Goal: Information Seeking & Learning: Check status

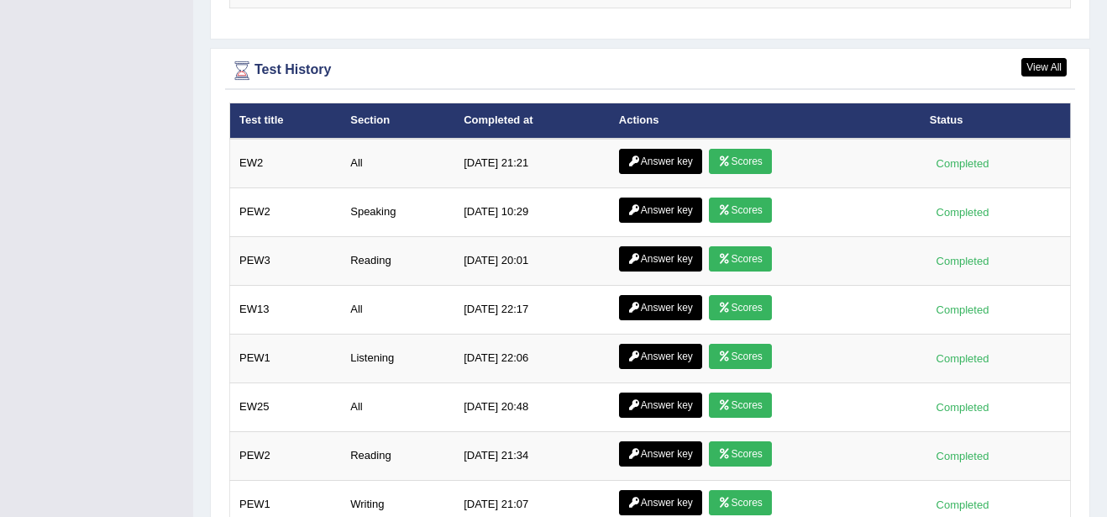
scroll to position [2268, 0]
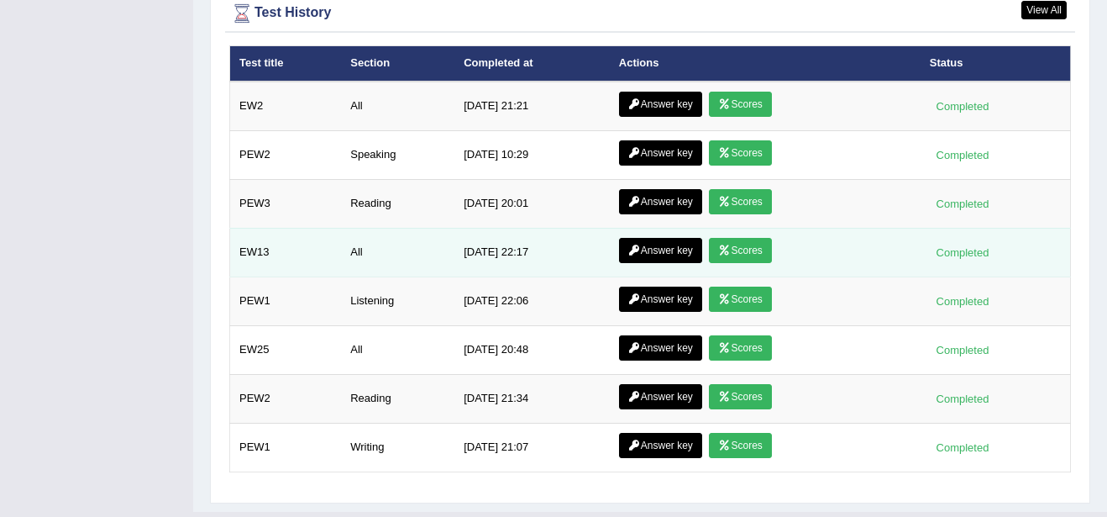
click at [738, 238] on link "Scores" at bounding box center [740, 250] width 62 height 25
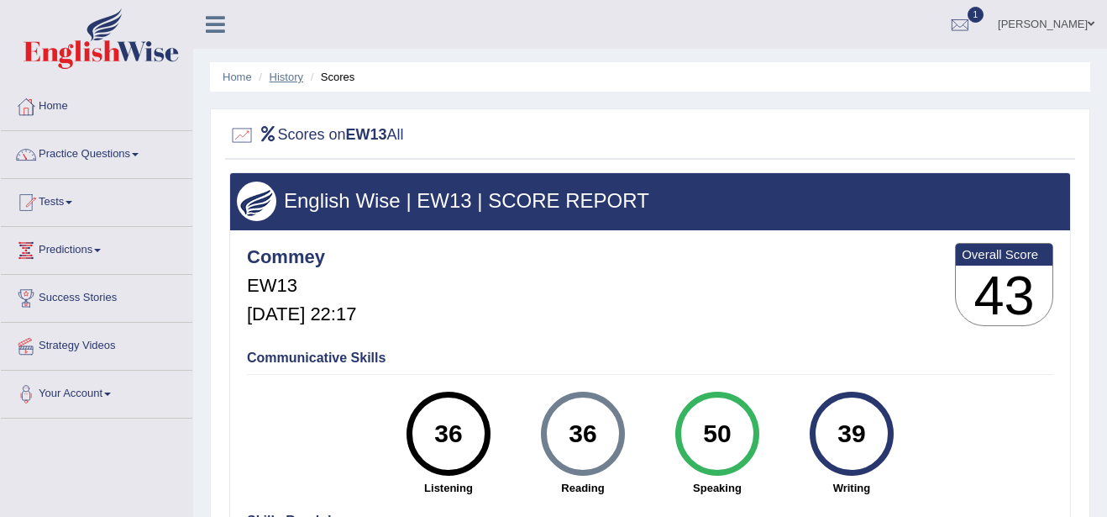
click at [288, 78] on link "History" at bounding box center [287, 77] width 34 height 13
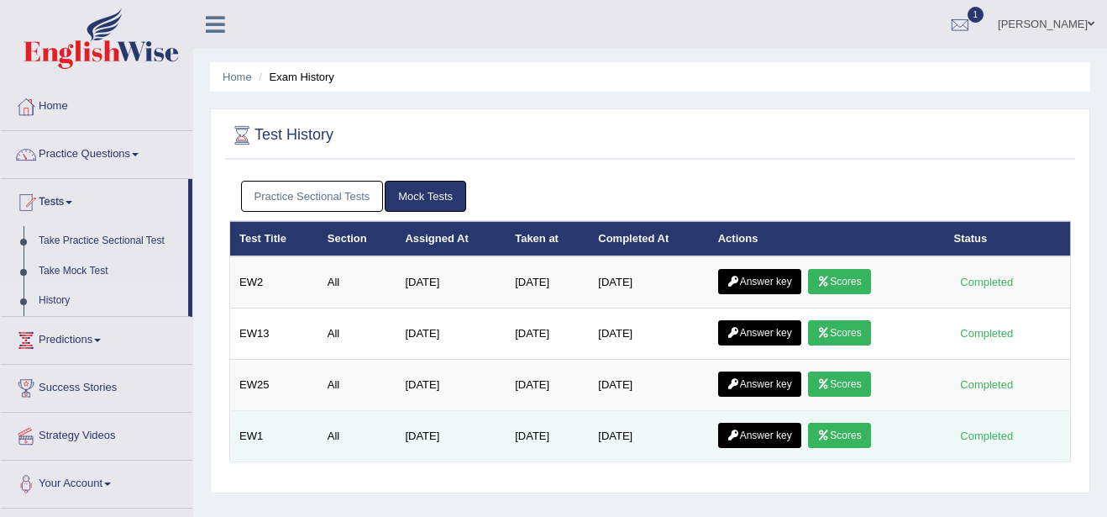
click at [837, 435] on link "Scores" at bounding box center [839, 434] width 62 height 25
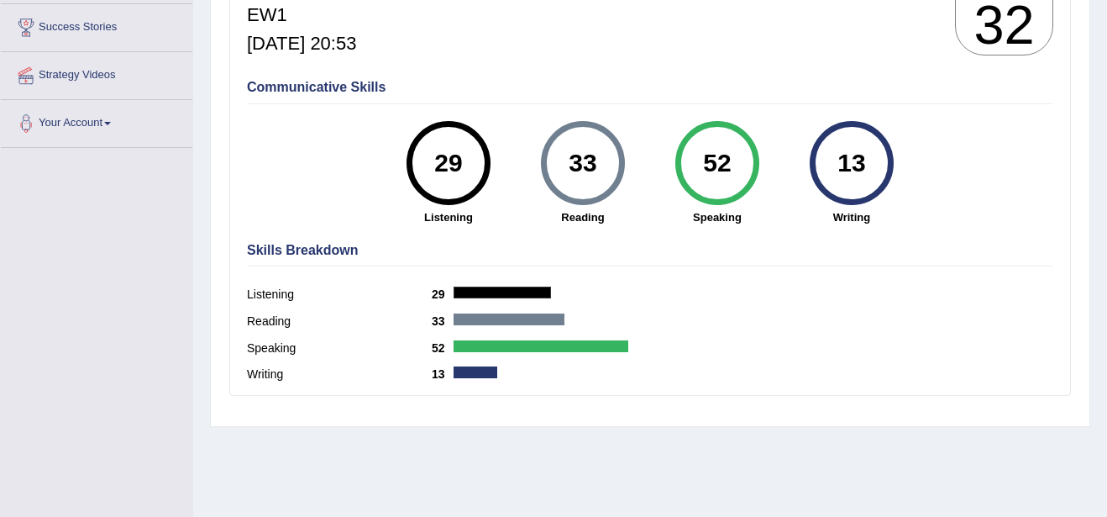
scroll to position [286, 0]
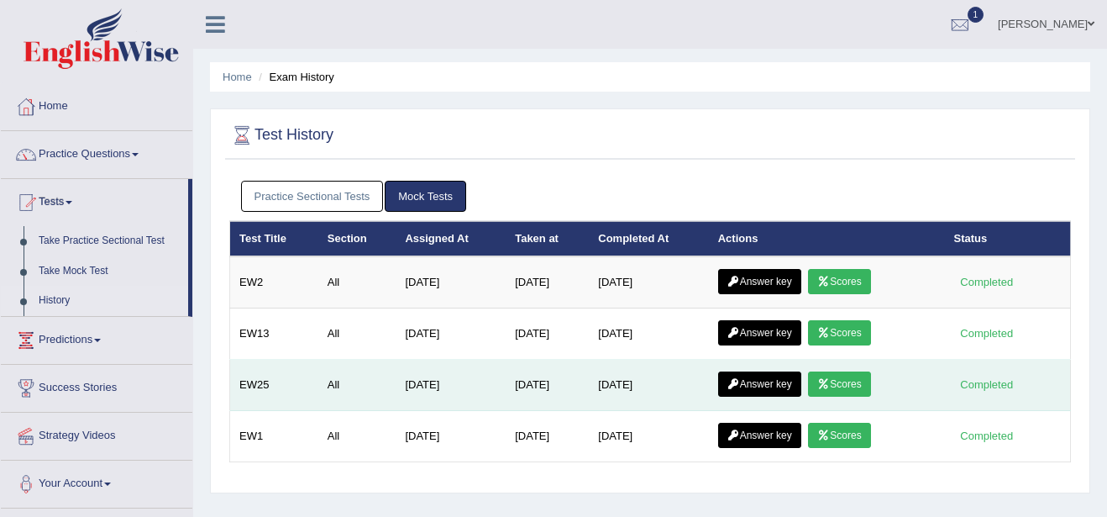
click at [841, 380] on link "Scores" at bounding box center [839, 383] width 62 height 25
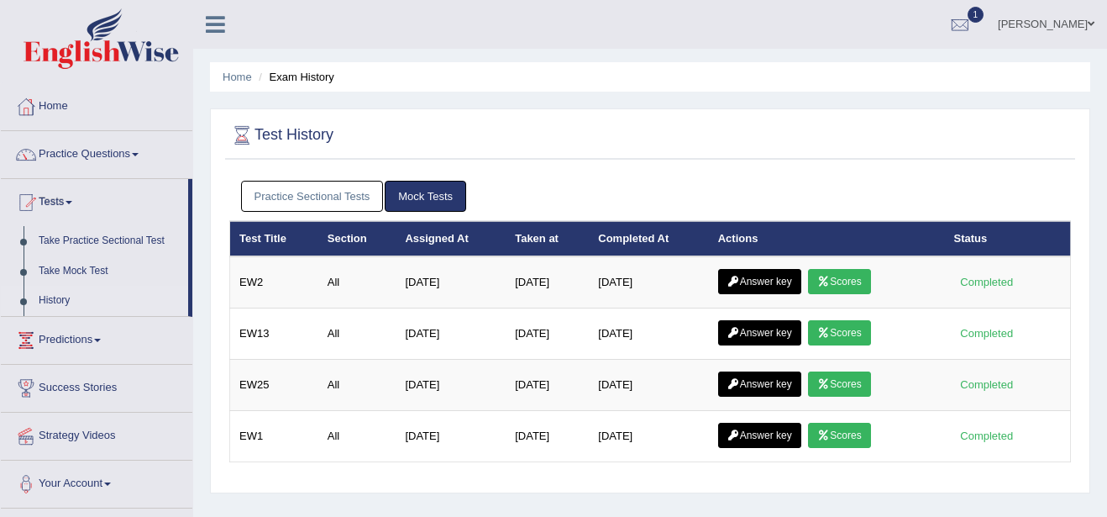
click at [857, 441] on link "Scores" at bounding box center [839, 434] width 62 height 25
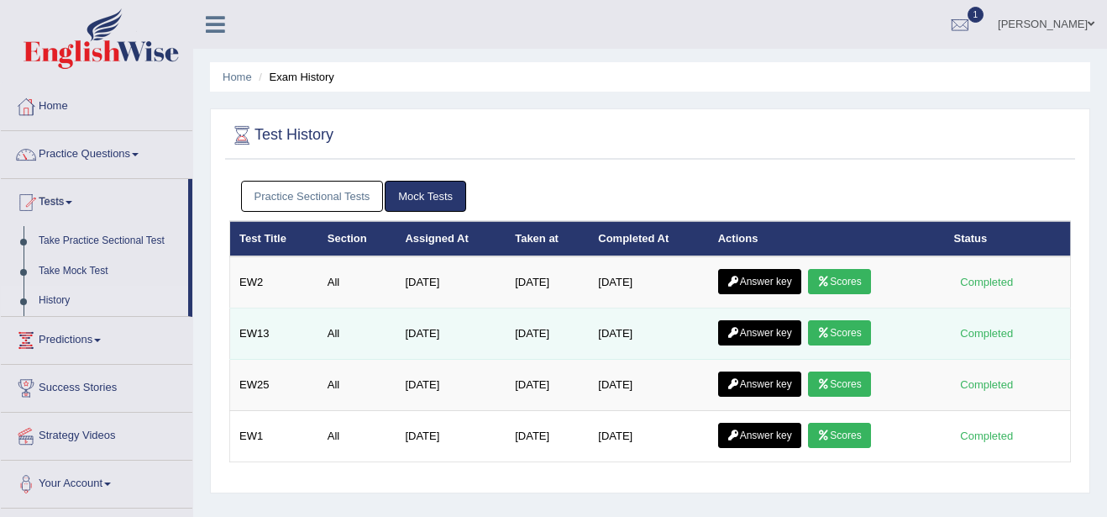
click at [842, 333] on link "Scores" at bounding box center [839, 332] width 62 height 25
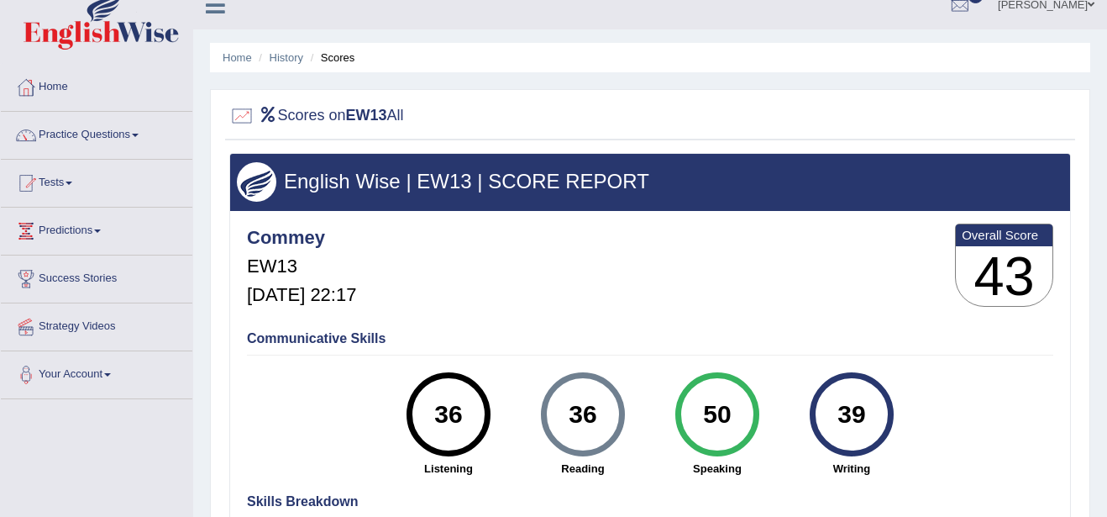
scroll to position [34, 0]
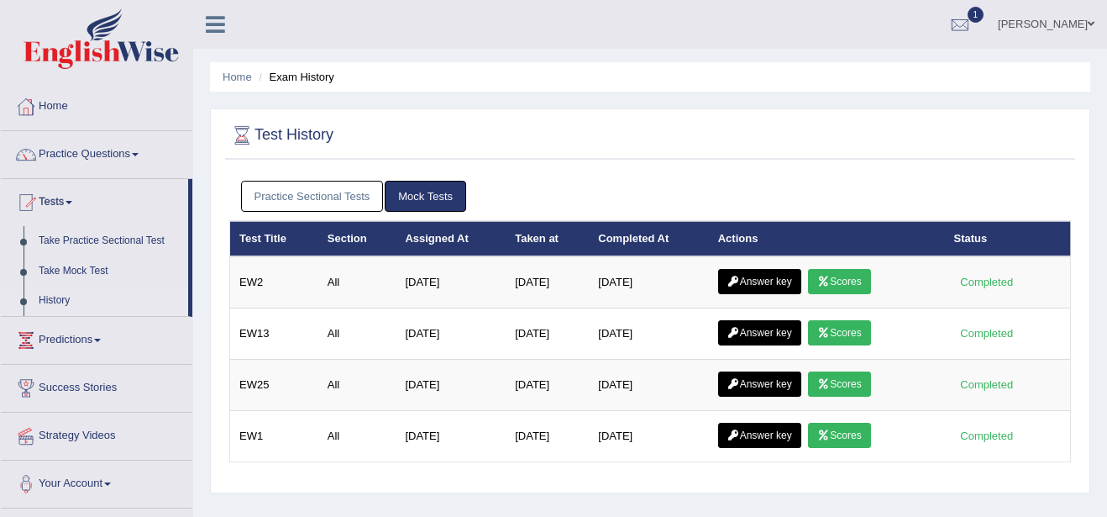
click at [857, 277] on link "Scores" at bounding box center [839, 281] width 62 height 25
click at [843, 329] on link "Scores" at bounding box center [839, 332] width 62 height 25
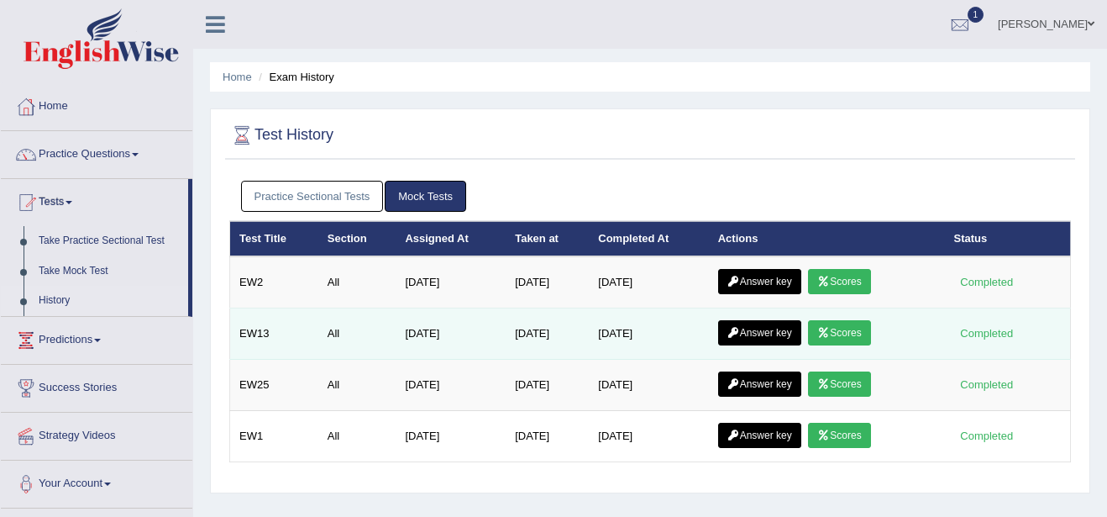
click at [852, 333] on link "Scores" at bounding box center [839, 332] width 62 height 25
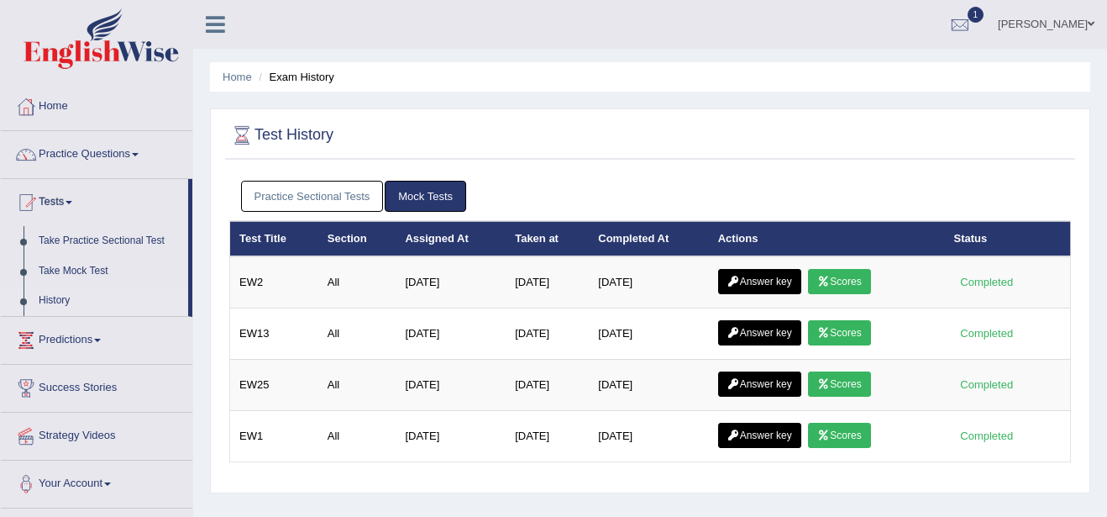
click at [849, 272] on link "Scores" at bounding box center [839, 281] width 62 height 25
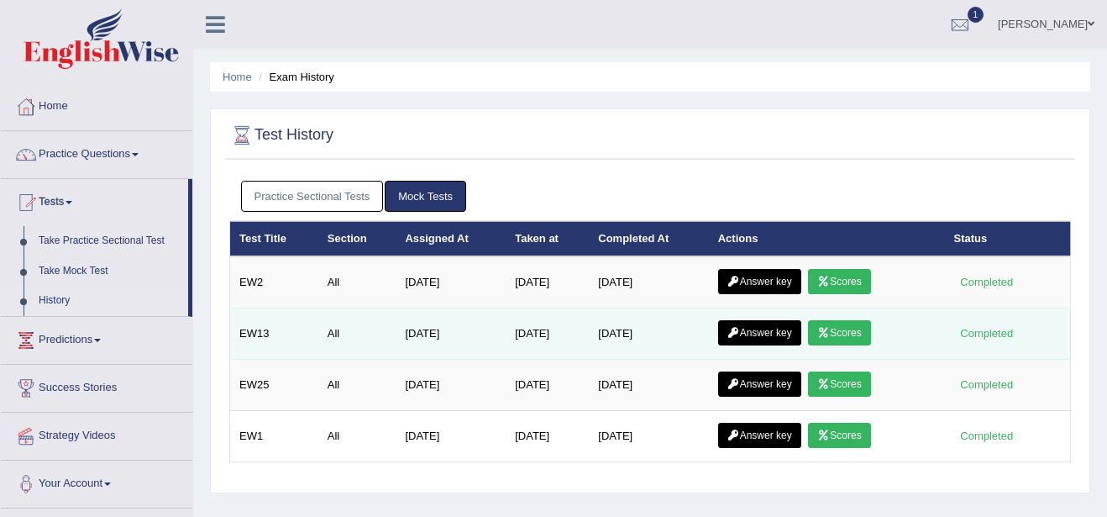
click at [778, 330] on link "Answer key" at bounding box center [759, 332] width 83 height 25
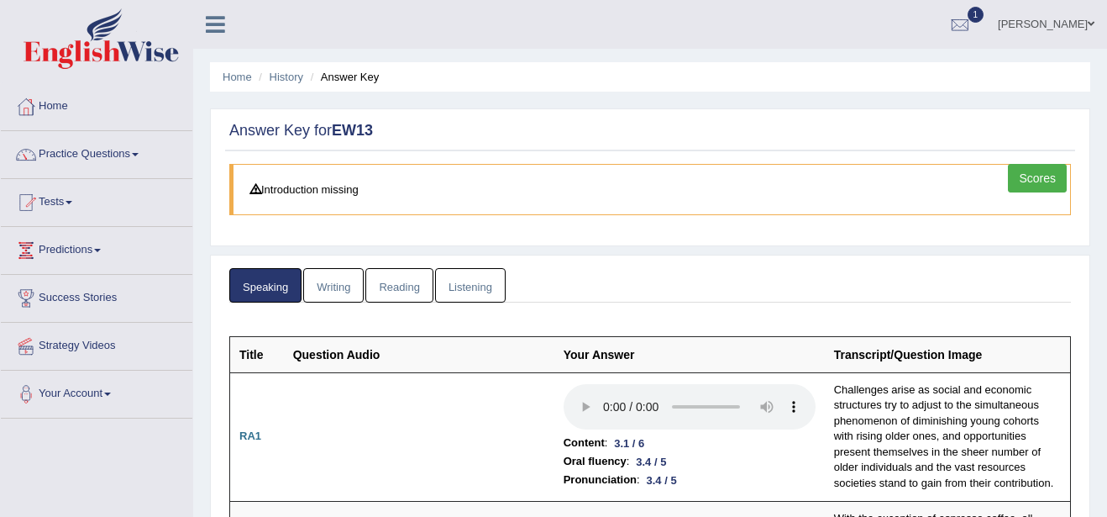
click at [343, 281] on link "Writing" at bounding box center [333, 285] width 60 height 34
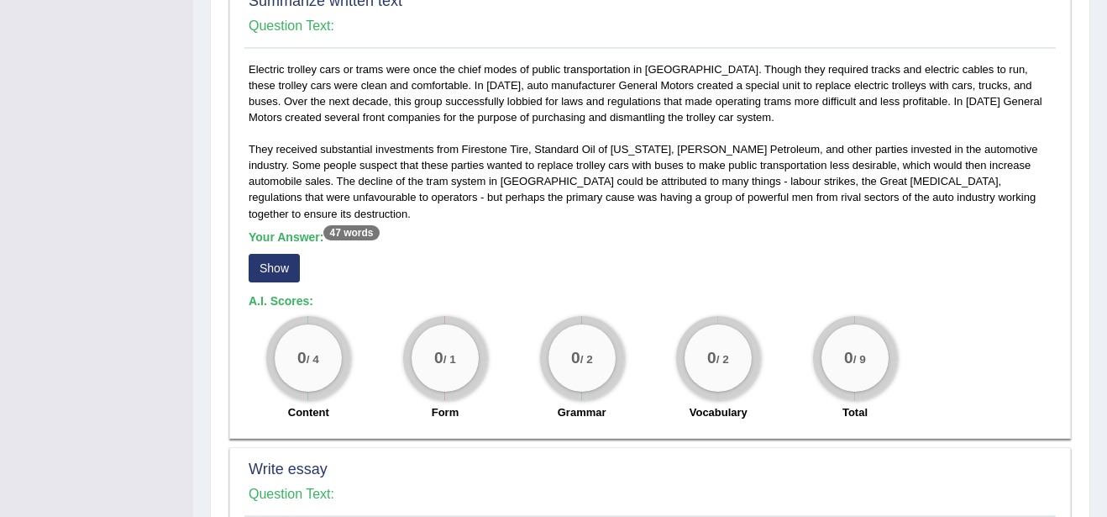
scroll to position [924, 0]
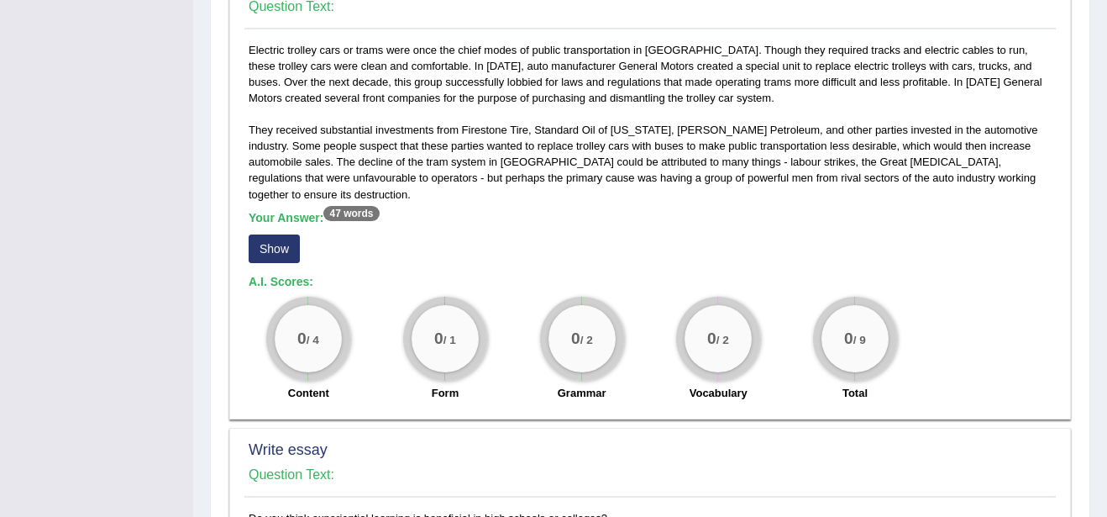
click at [281, 234] on button "Show" at bounding box center [274, 248] width 51 height 29
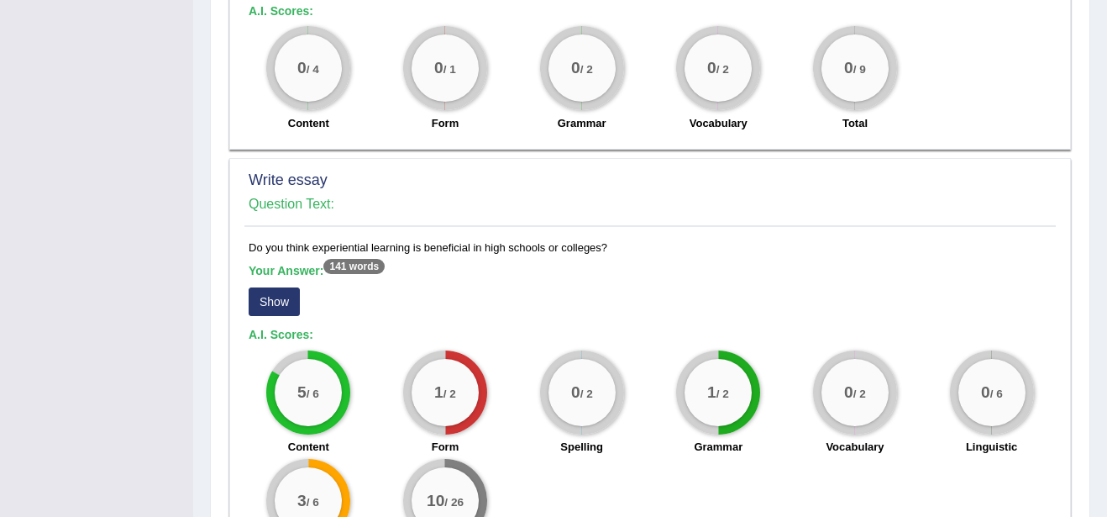
scroll to position [1176, 0]
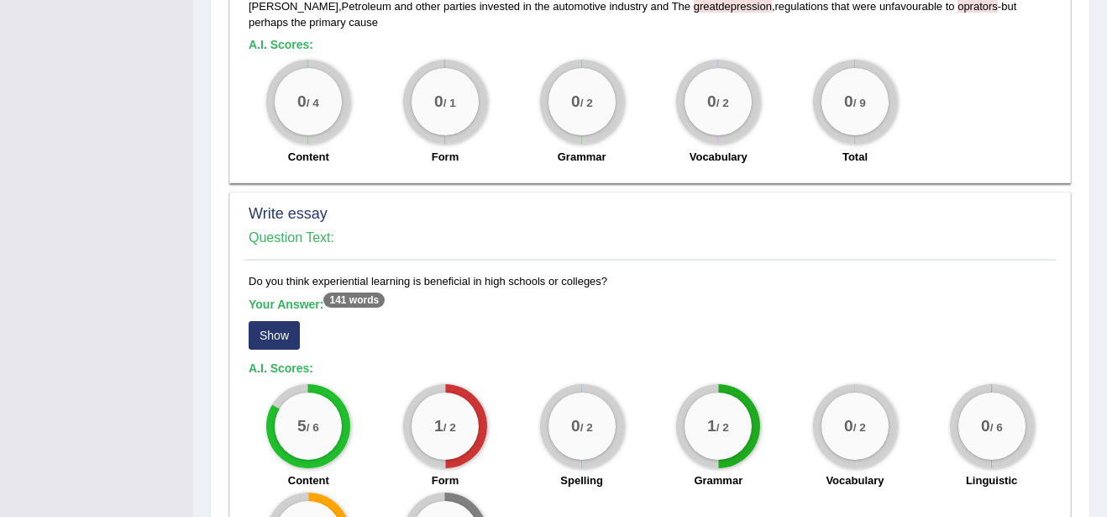
click at [255, 321] on button "Show" at bounding box center [274, 335] width 51 height 29
